Goal: Unclear

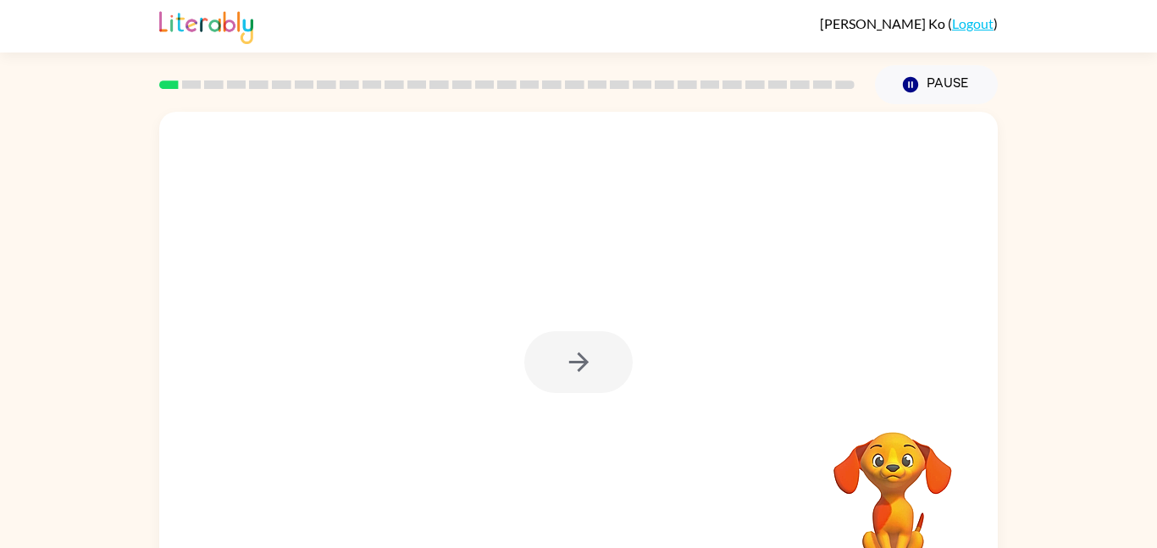
click at [684, 286] on div at bounding box center [578, 354] width 839 height 484
click at [573, 375] on div at bounding box center [579, 362] width 108 height 62
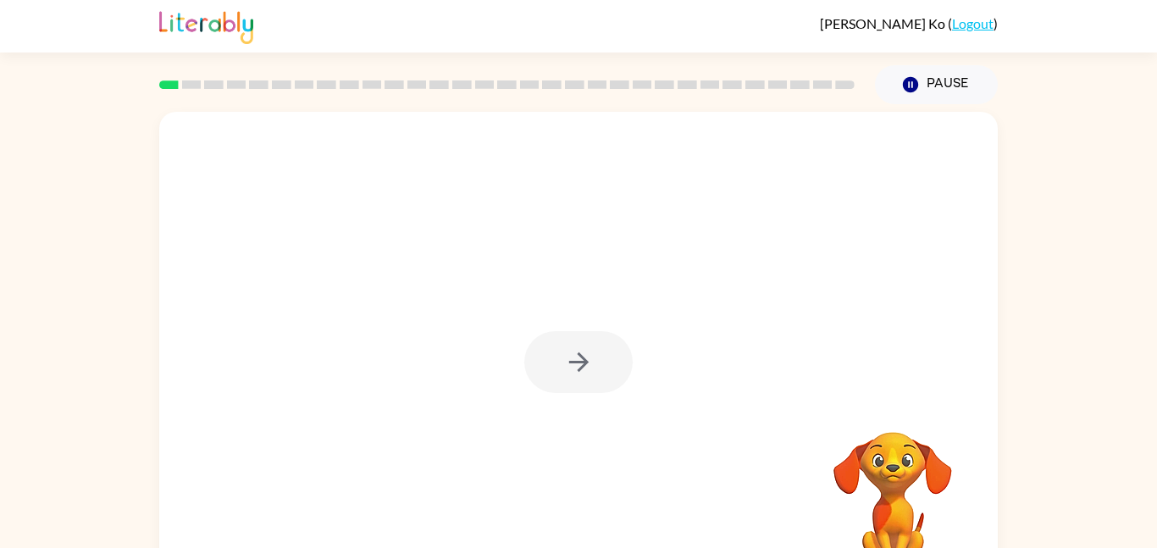
click at [573, 375] on div at bounding box center [579, 362] width 108 height 62
click at [573, 375] on icon "button" at bounding box center [579, 362] width 30 height 30
click at [573, 375] on div at bounding box center [578, 254] width 839 height 285
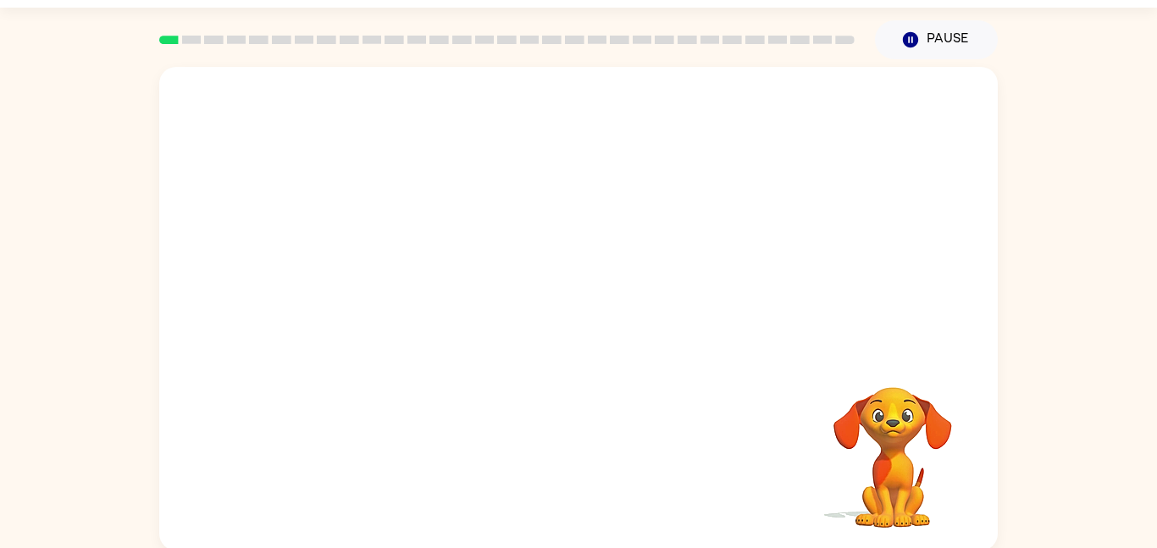
scroll to position [47, 0]
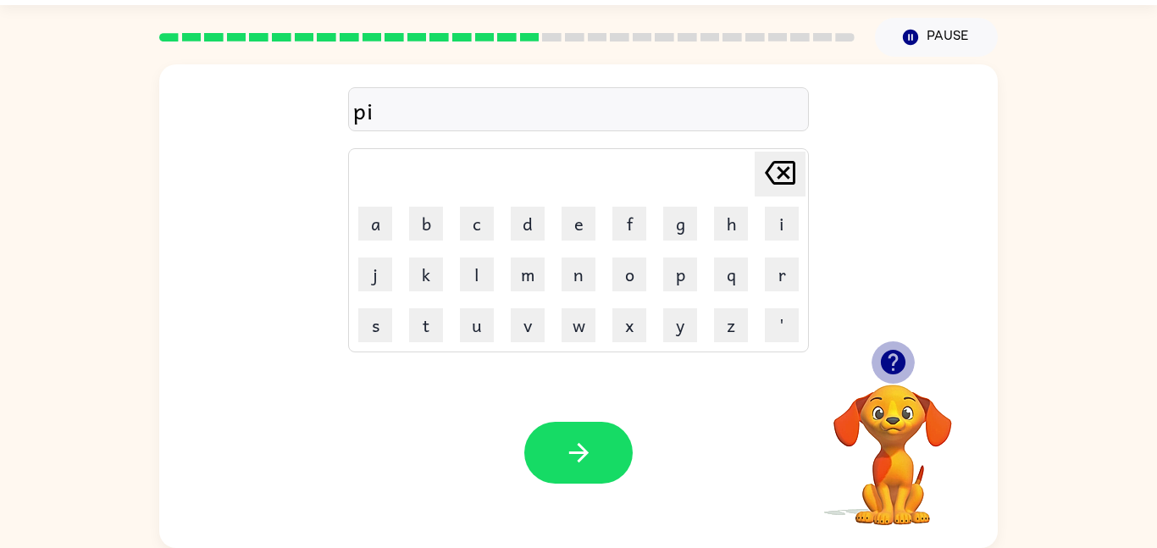
click at [895, 358] on icon "button" at bounding box center [892, 362] width 25 height 25
click at [440, 106] on div "pi" at bounding box center [578, 110] width 451 height 36
click at [372, 114] on div "pi" at bounding box center [578, 110] width 451 height 36
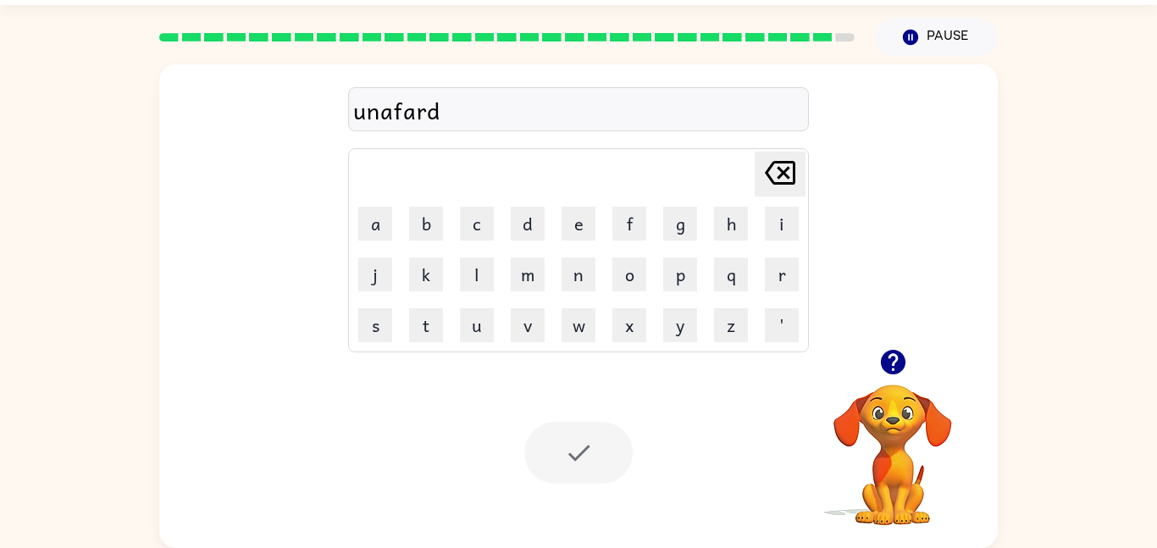
scroll to position [17, 0]
